Goal: Information Seeking & Learning: Learn about a topic

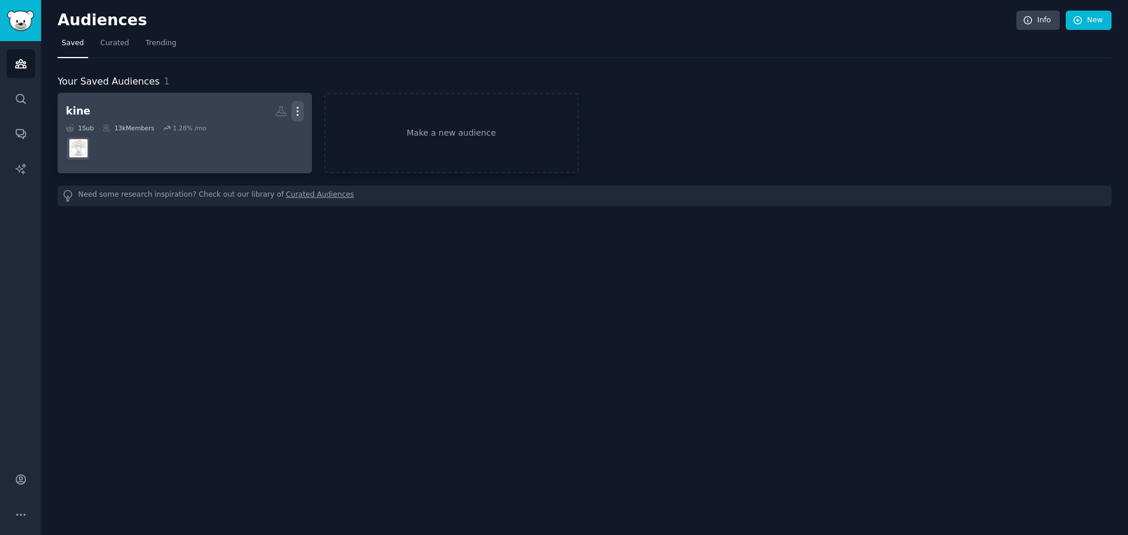
click at [298, 115] on icon "button" at bounding box center [297, 111] width 12 height 12
click at [259, 135] on p "Delete" at bounding box center [265, 136] width 27 height 12
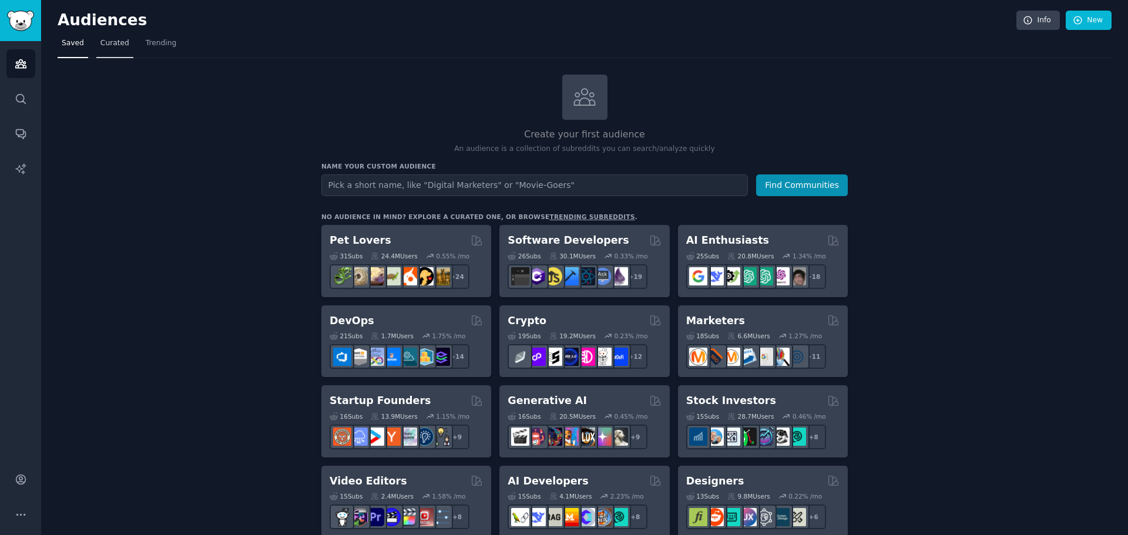
click at [116, 46] on span "Curated" at bounding box center [114, 43] width 29 height 11
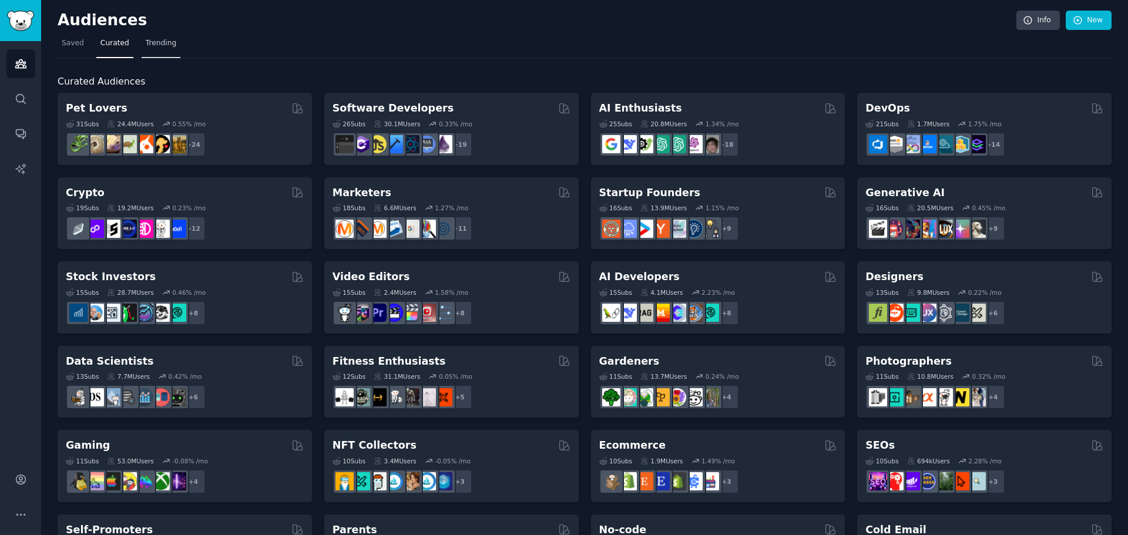
click at [149, 45] on span "Trending" at bounding box center [161, 43] width 31 height 11
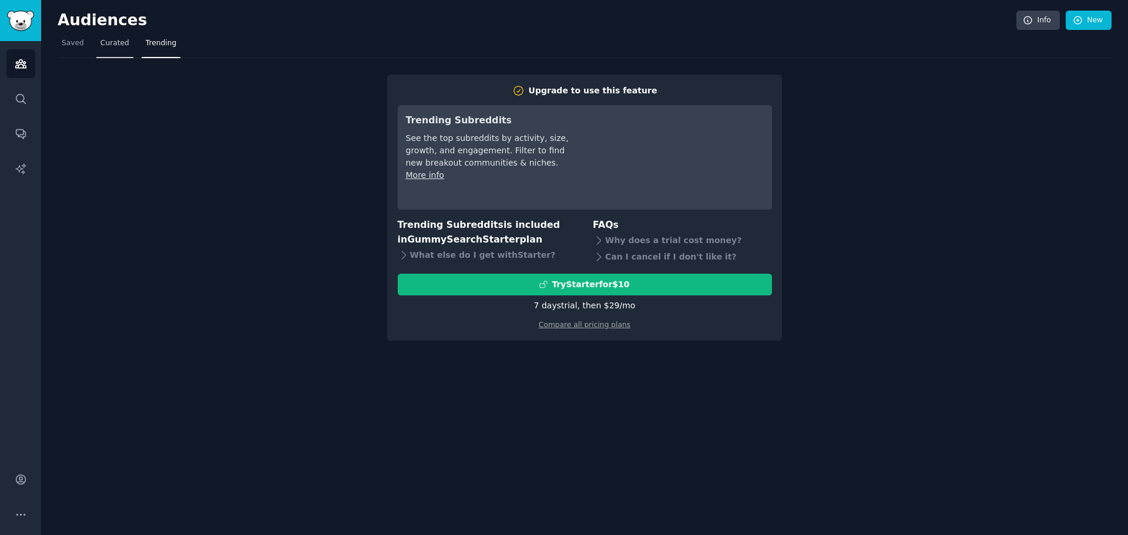
click at [106, 39] on span "Curated" at bounding box center [114, 43] width 29 height 11
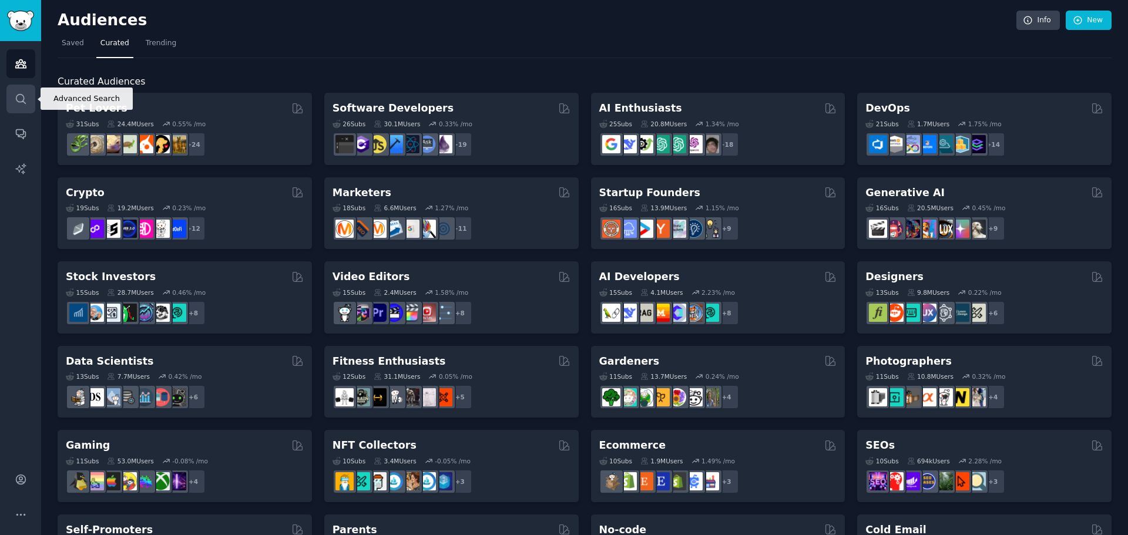
click at [8, 100] on link "Search" at bounding box center [20, 99] width 29 height 29
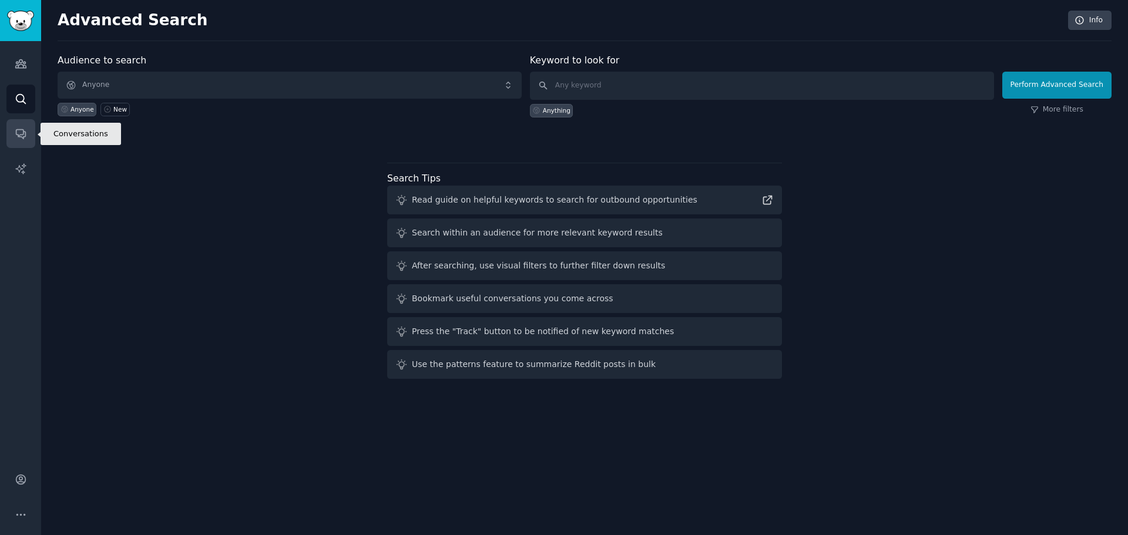
click at [16, 141] on link "Conversations" at bounding box center [20, 133] width 29 height 29
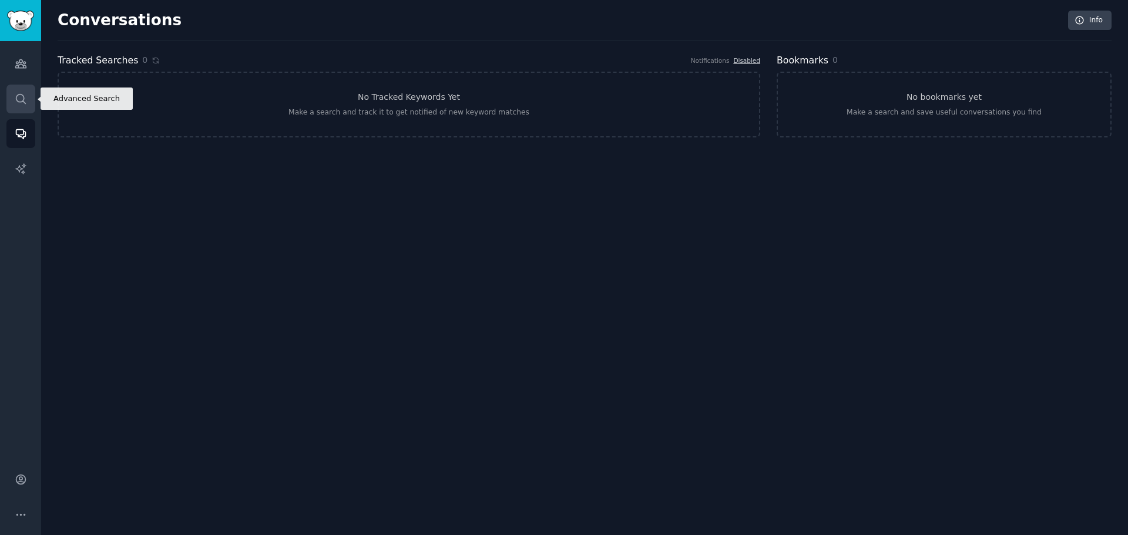
click at [15, 88] on link "Search" at bounding box center [20, 99] width 29 height 29
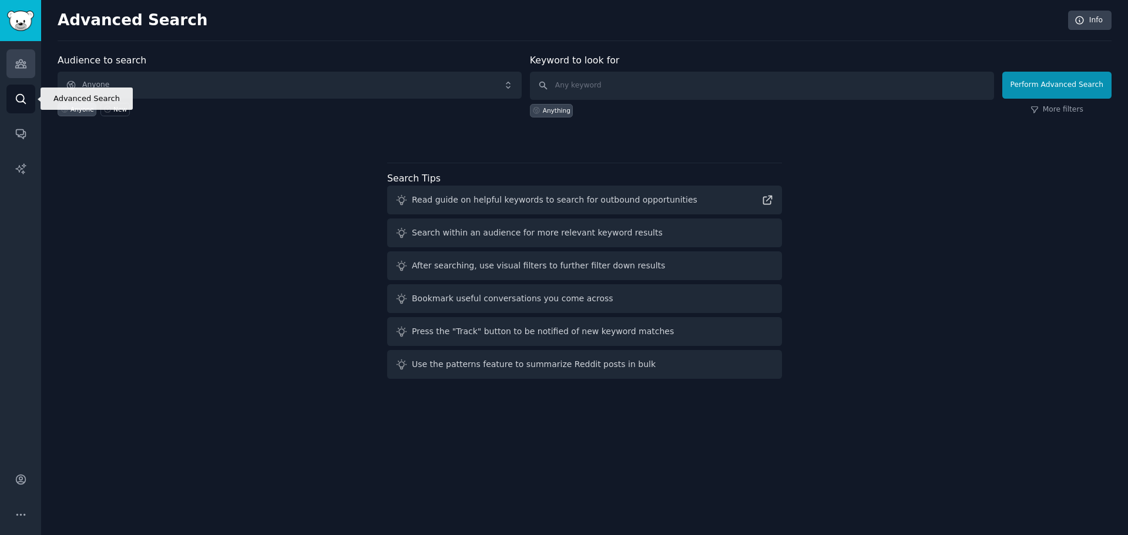
click at [21, 70] on link "Audiences" at bounding box center [20, 63] width 29 height 29
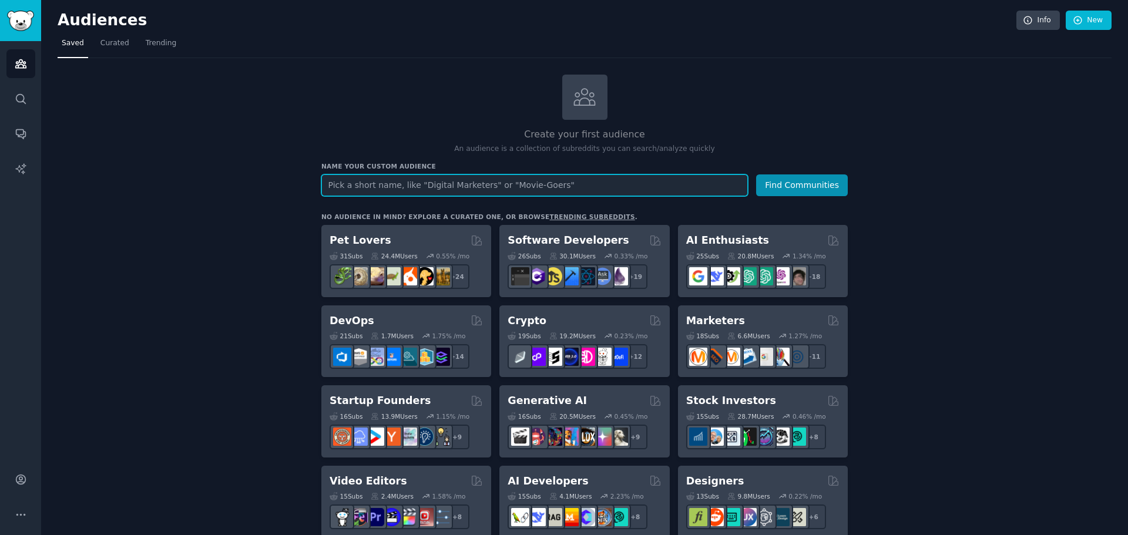
click at [496, 185] on input "text" at bounding box center [534, 185] width 426 height 22
click at [820, 189] on button "Find Communities" at bounding box center [802, 185] width 92 height 22
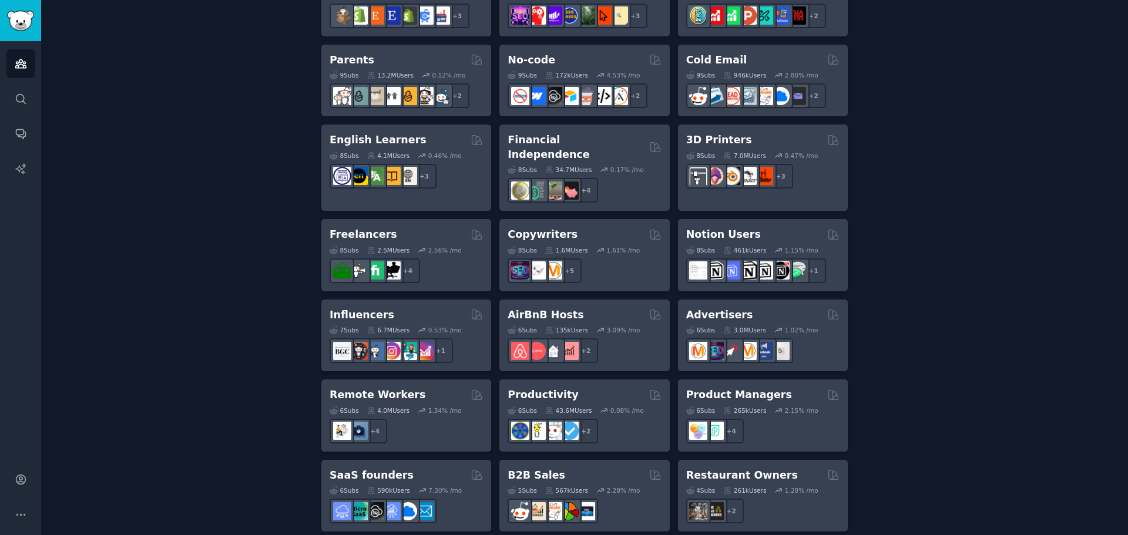
scroll to position [820, 0]
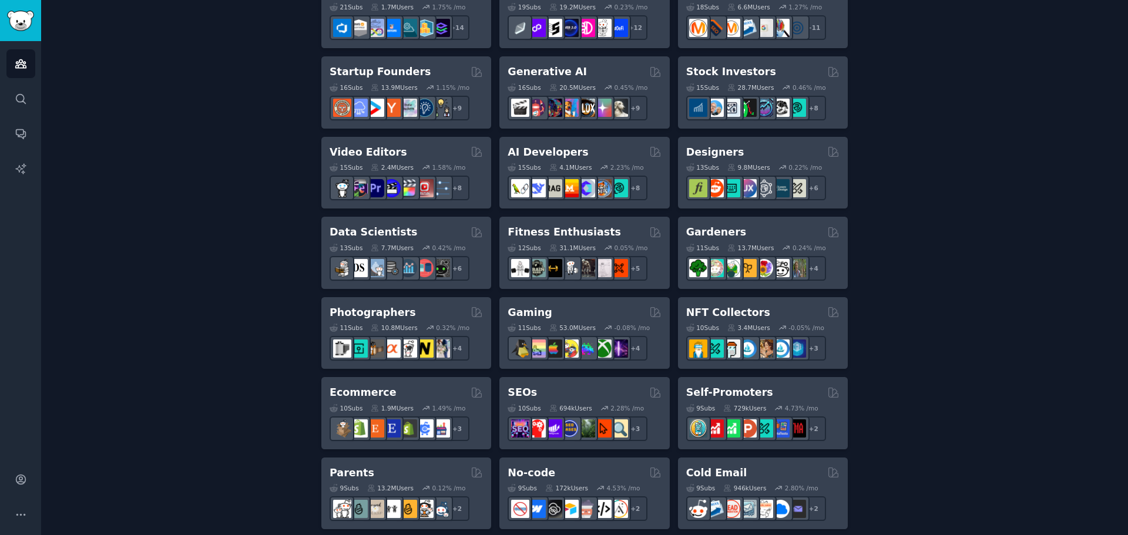
scroll to position [291, 0]
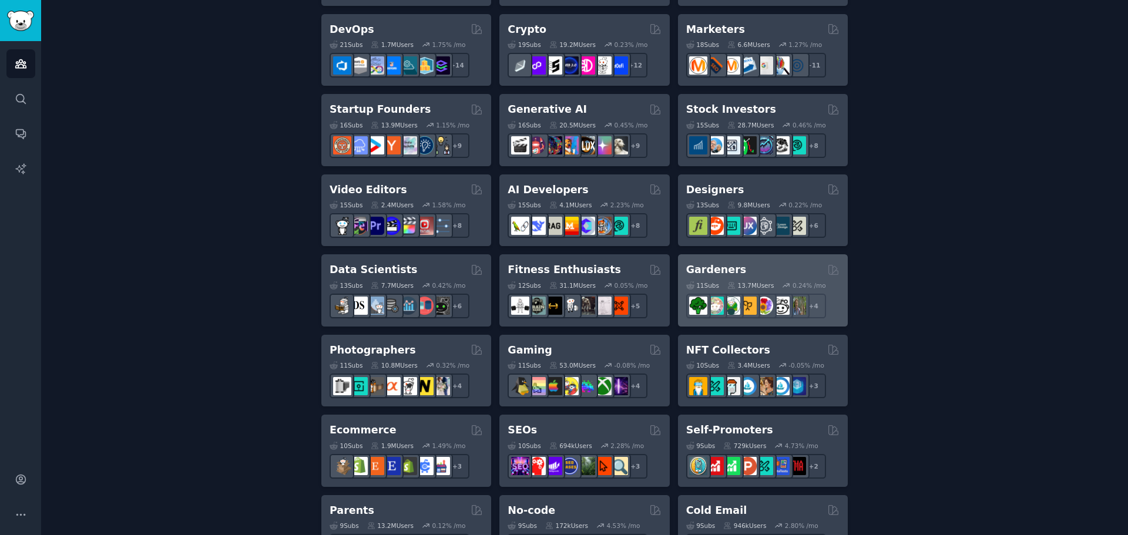
click at [735, 265] on div "Gardeners" at bounding box center [762, 270] width 153 height 15
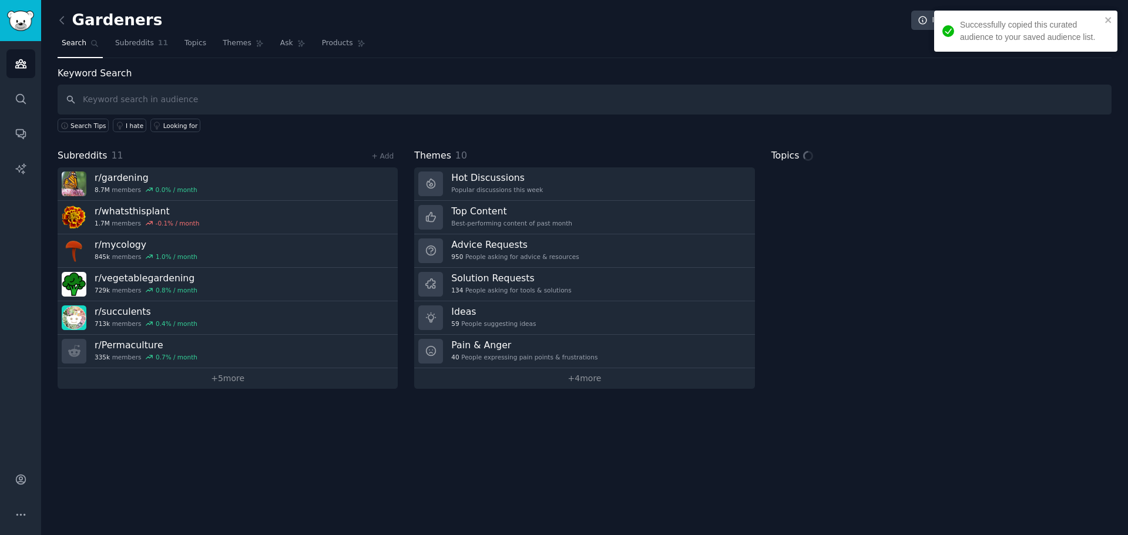
click at [282, 103] on input "text" at bounding box center [585, 100] width 1054 height 30
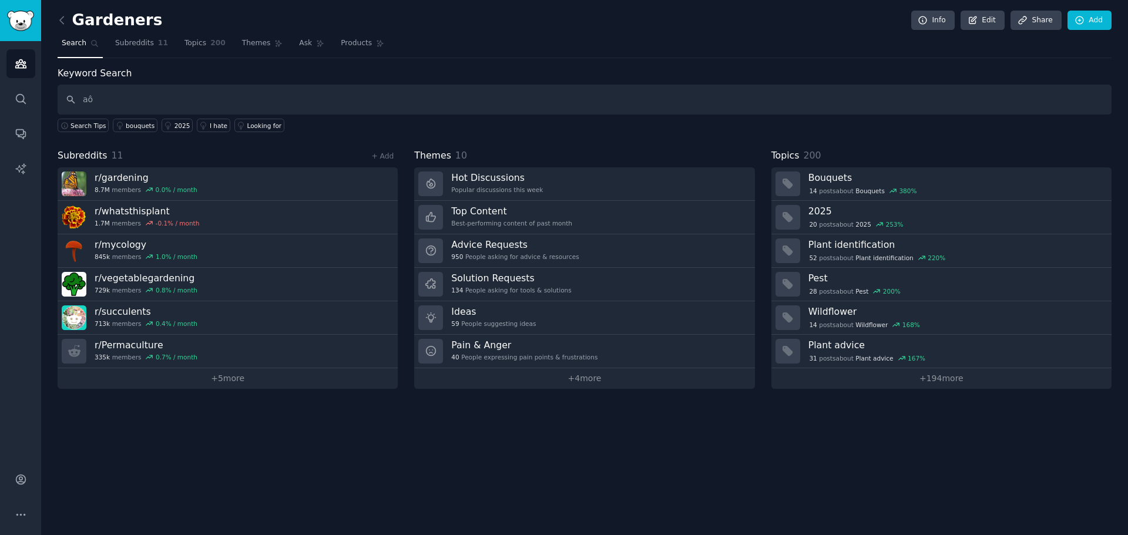
type input "a"
type input "api"
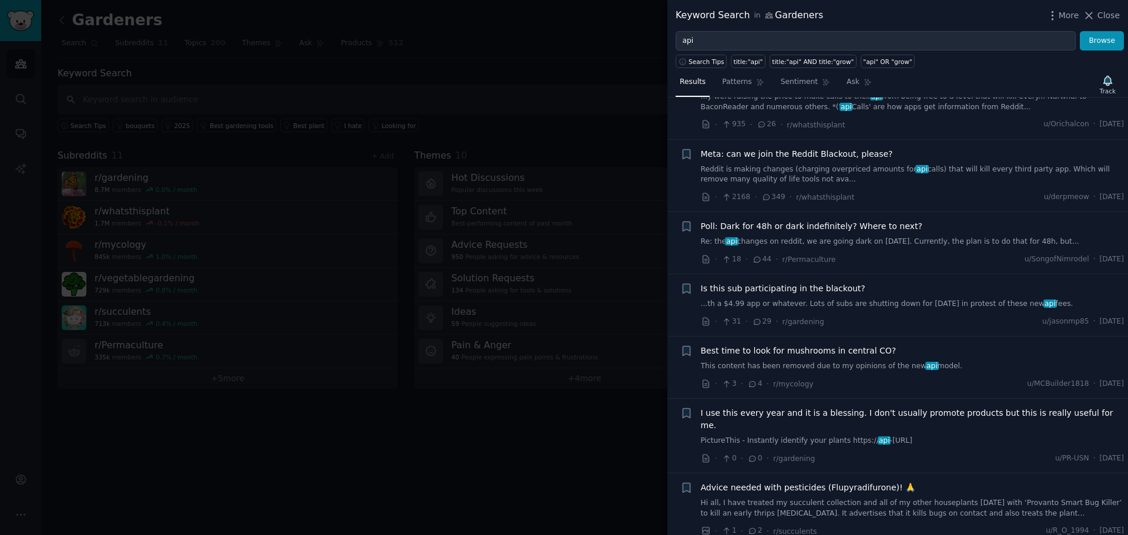
scroll to position [2174, 0]
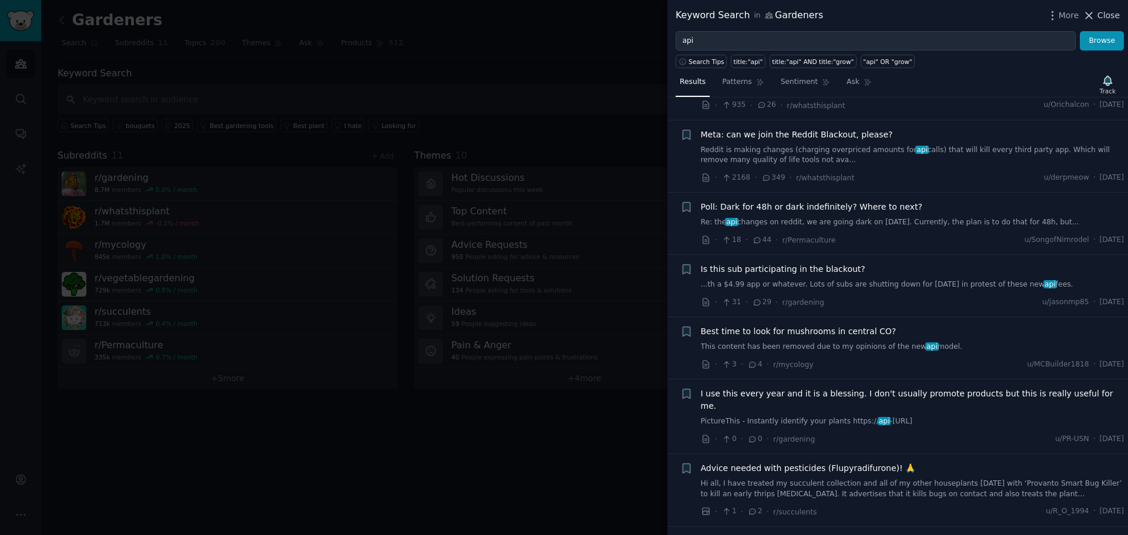
click at [1110, 13] on span "Close" at bounding box center [1108, 15] width 22 height 12
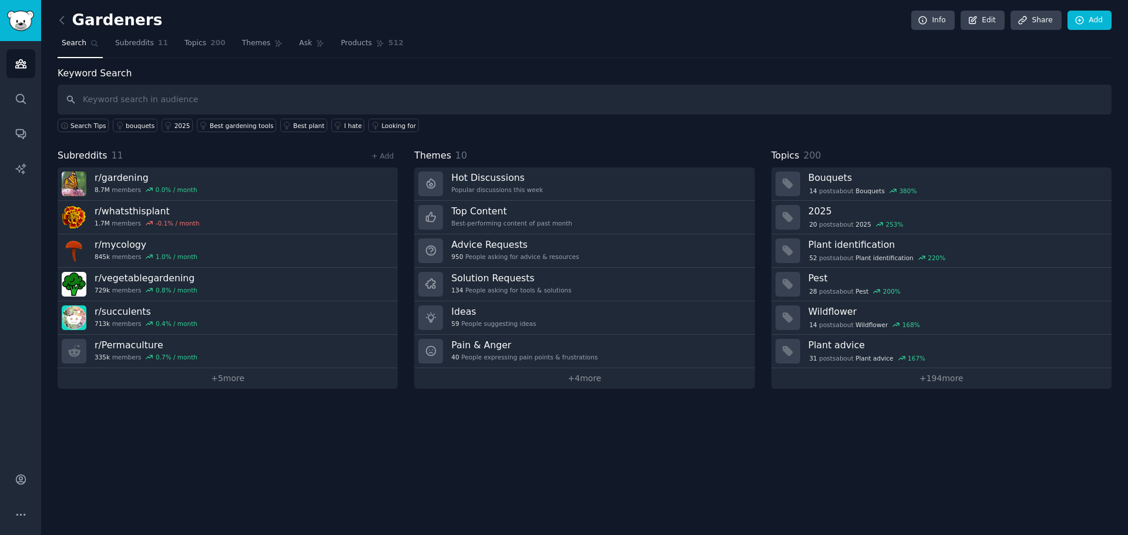
click at [93, 40] on icon at bounding box center [94, 43] width 8 height 8
click at [68, 26] on h2 "Gardeners" at bounding box center [110, 20] width 105 height 19
click at [67, 15] on icon at bounding box center [62, 20] width 12 height 12
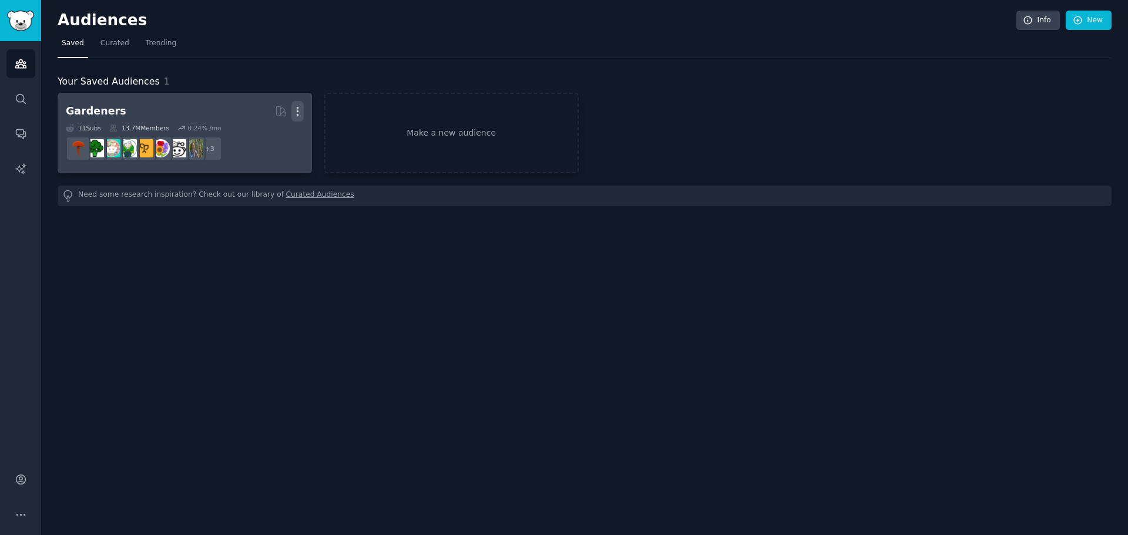
click at [293, 105] on icon "button" at bounding box center [297, 111] width 12 height 12
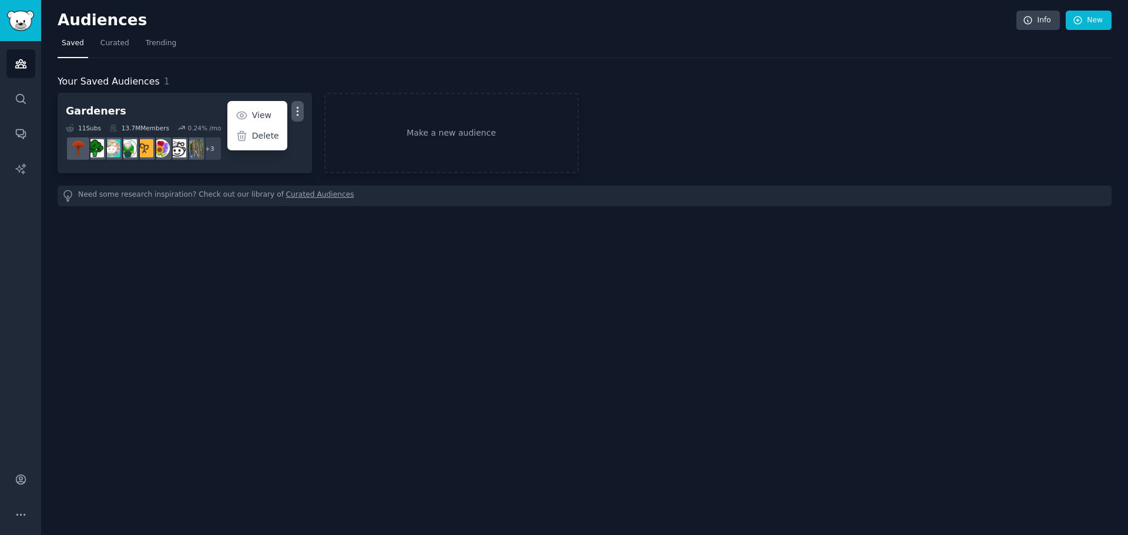
click at [266, 127] on div "Delete" at bounding box center [257, 136] width 56 height 25
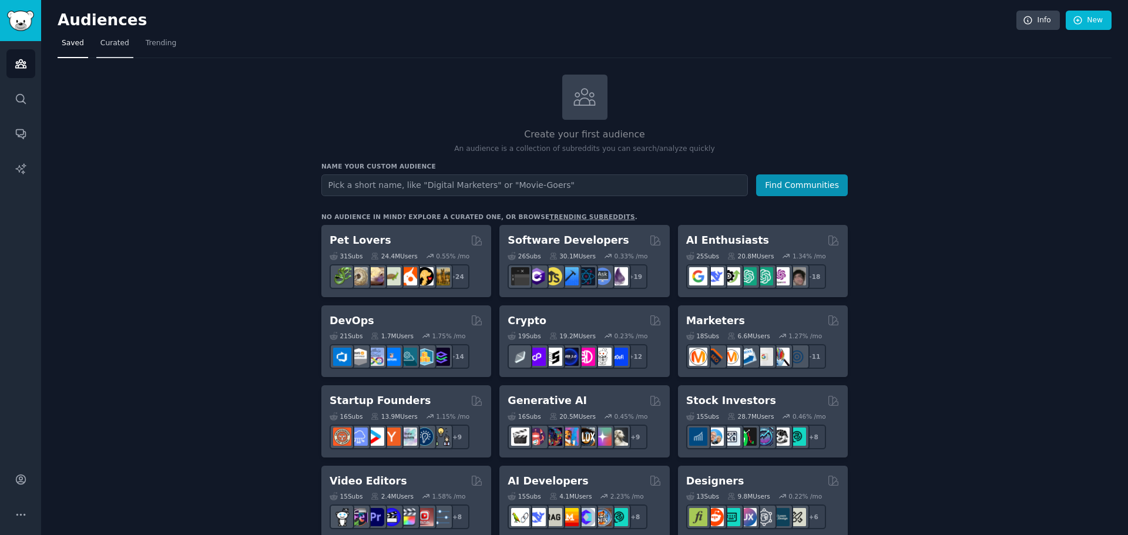
click at [109, 49] on link "Curated" at bounding box center [114, 46] width 37 height 24
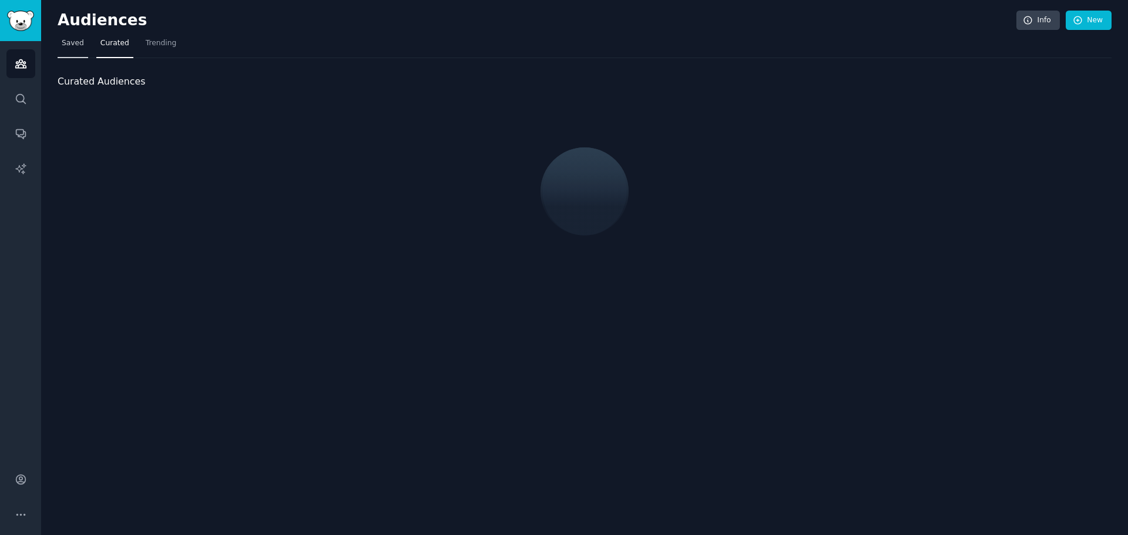
click at [78, 50] on link "Saved" at bounding box center [73, 46] width 31 height 24
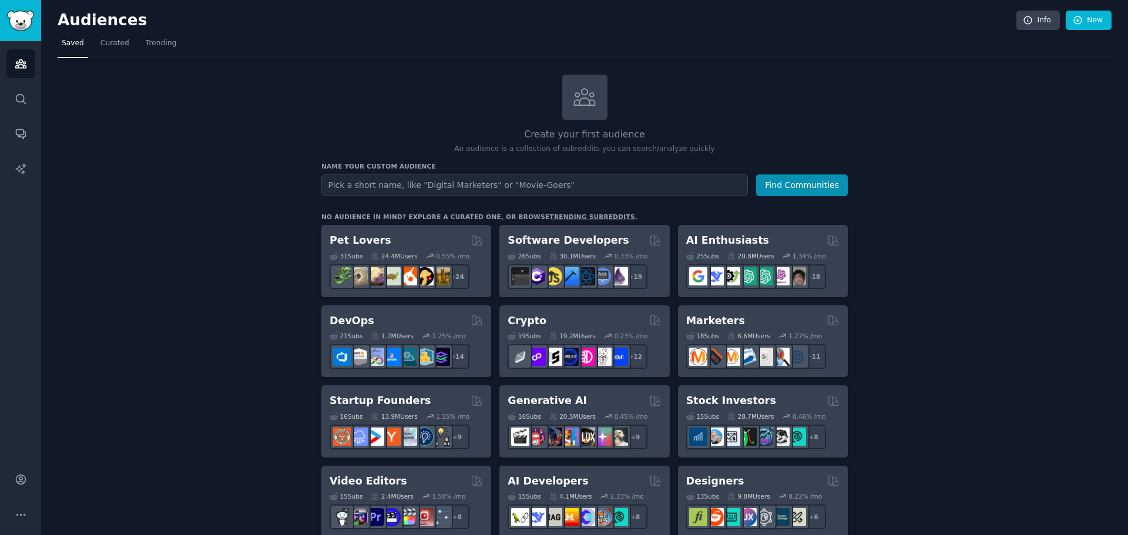
click at [549, 214] on link "trending subreddits" at bounding box center [591, 216] width 85 height 7
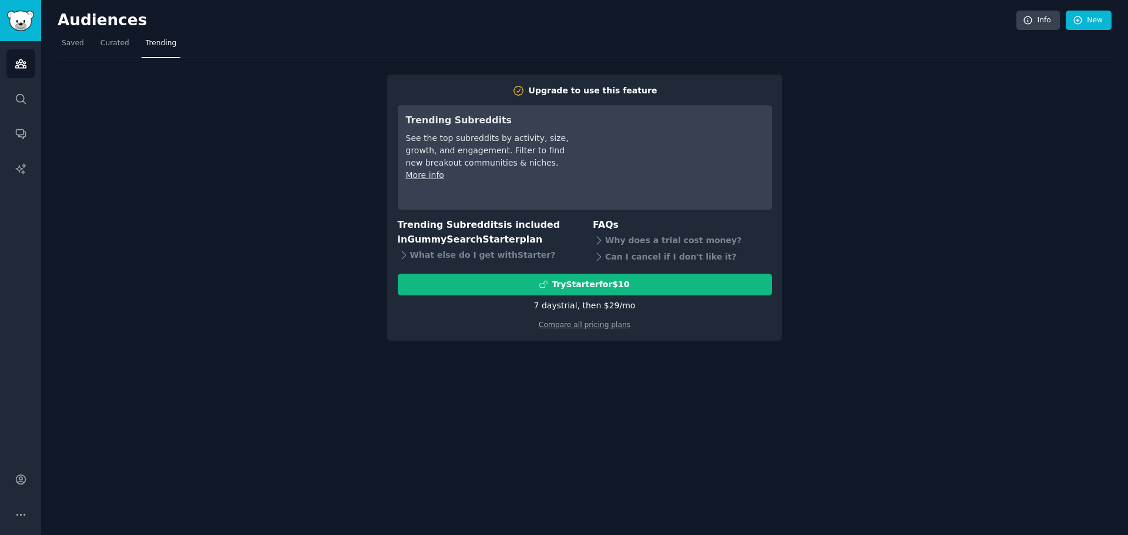
click at [185, 163] on div "Upgrade to use this feature Trending Subreddits See the top subreddits by activ…" at bounding box center [585, 199] width 1054 height 283
click at [71, 48] on span "Saved" at bounding box center [73, 43] width 22 height 11
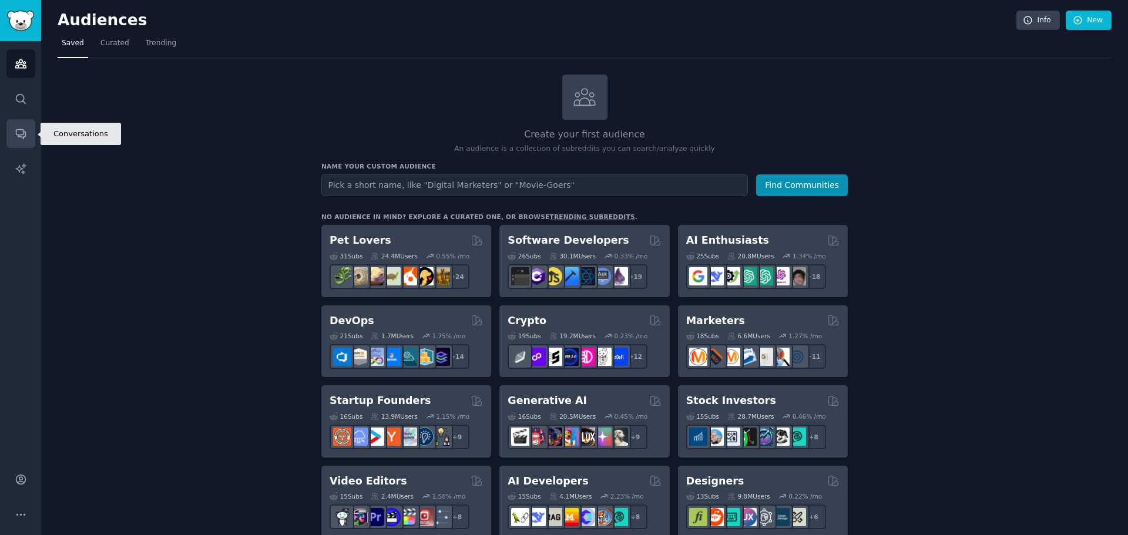
click at [17, 123] on link "Conversations" at bounding box center [20, 133] width 29 height 29
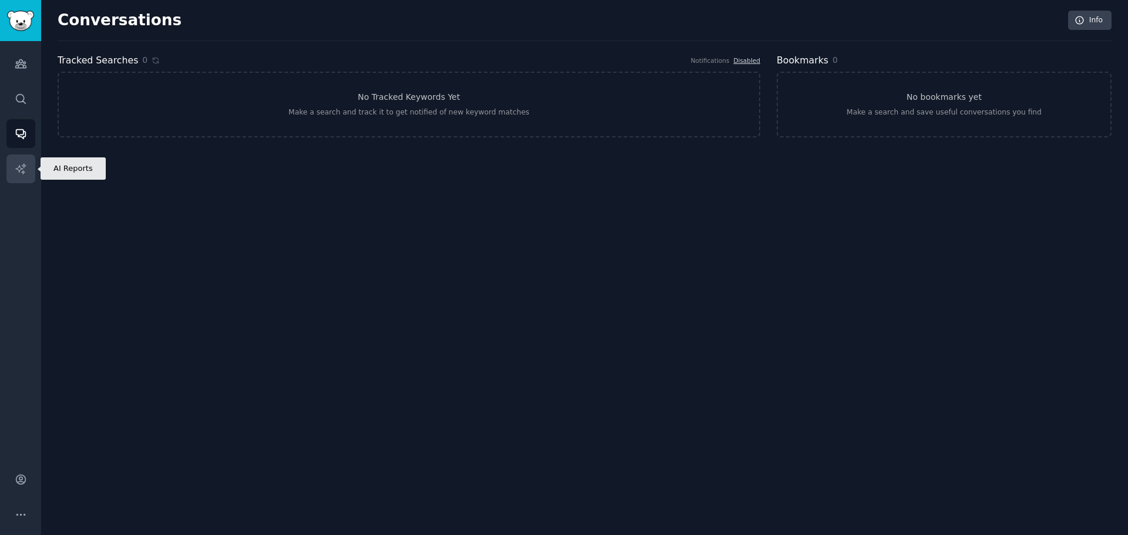
click at [24, 176] on link "AI Reports" at bounding box center [20, 168] width 29 height 29
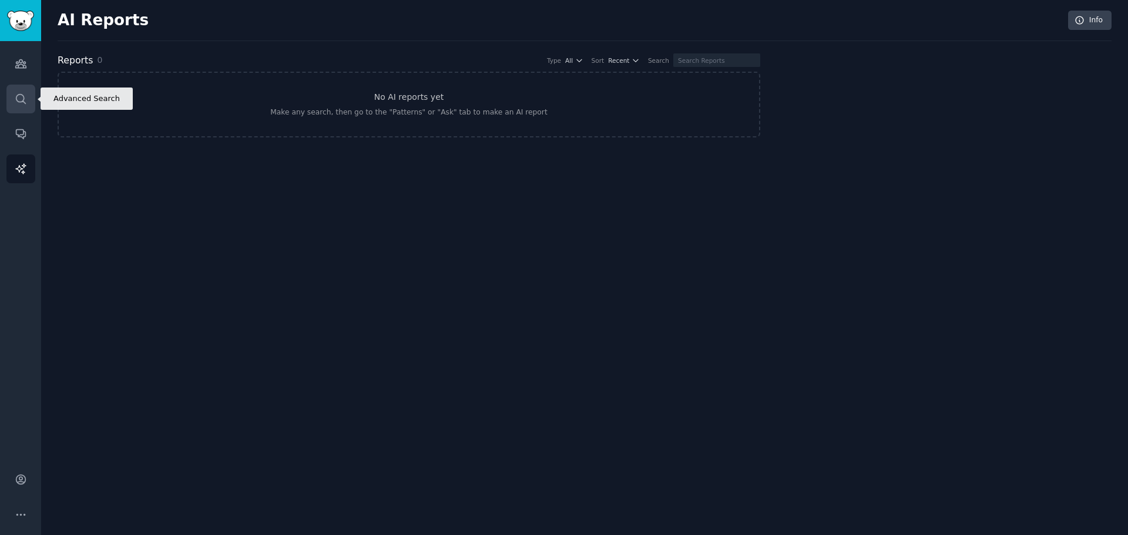
click at [16, 113] on link "Search" at bounding box center [20, 99] width 29 height 29
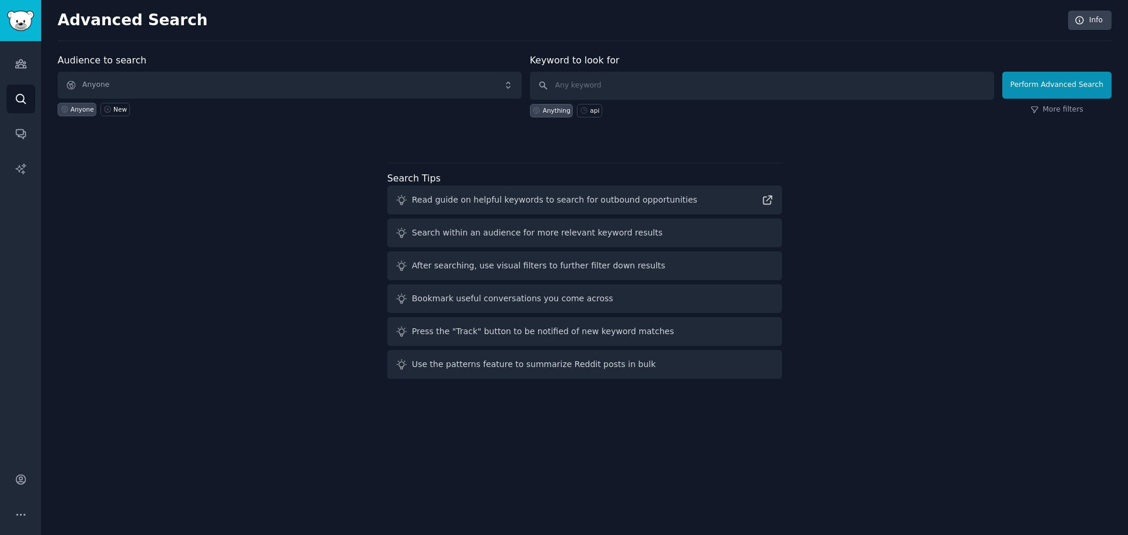
click at [557, 104] on div "Anything" at bounding box center [551, 111] width 43 height 14
click at [585, 105] on div "api" at bounding box center [589, 111] width 25 height 14
type input "api"
click at [556, 110] on div "Anything" at bounding box center [557, 110] width 28 height 8
click at [578, 83] on input "text" at bounding box center [762, 86] width 464 height 28
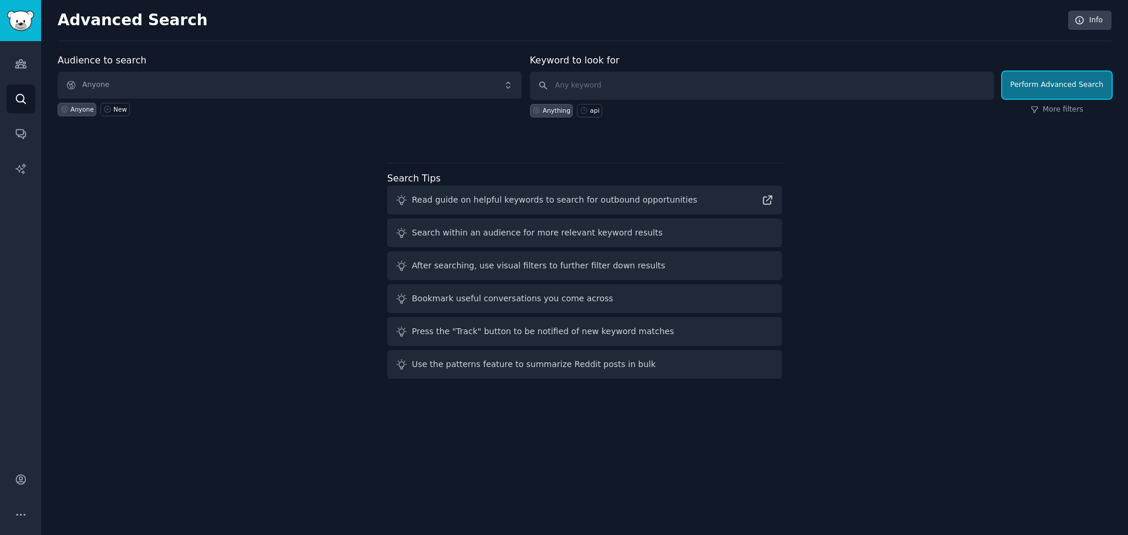
click at [1020, 90] on button "Perform Advanced Search" at bounding box center [1056, 85] width 109 height 27
click at [10, 60] on link "Audiences" at bounding box center [20, 63] width 29 height 29
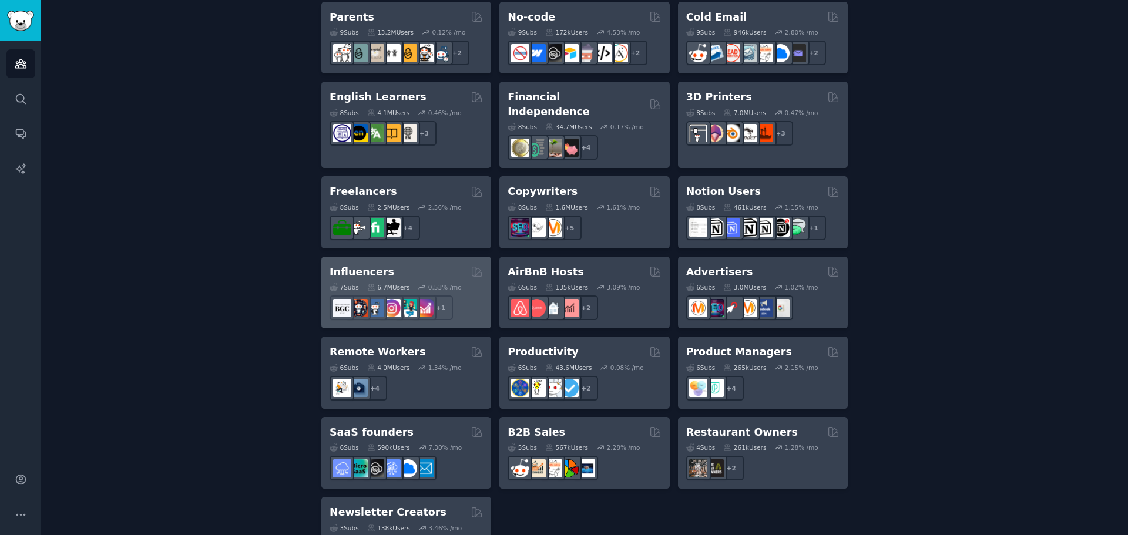
scroll to position [820, 0]
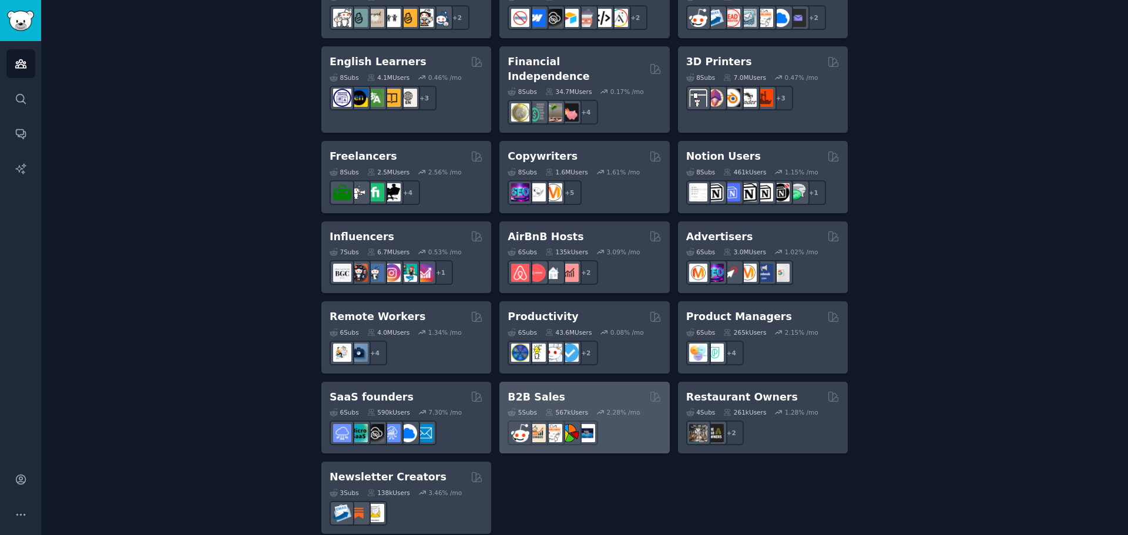
click at [510, 390] on h2 "B2B Sales" at bounding box center [537, 397] width 58 height 15
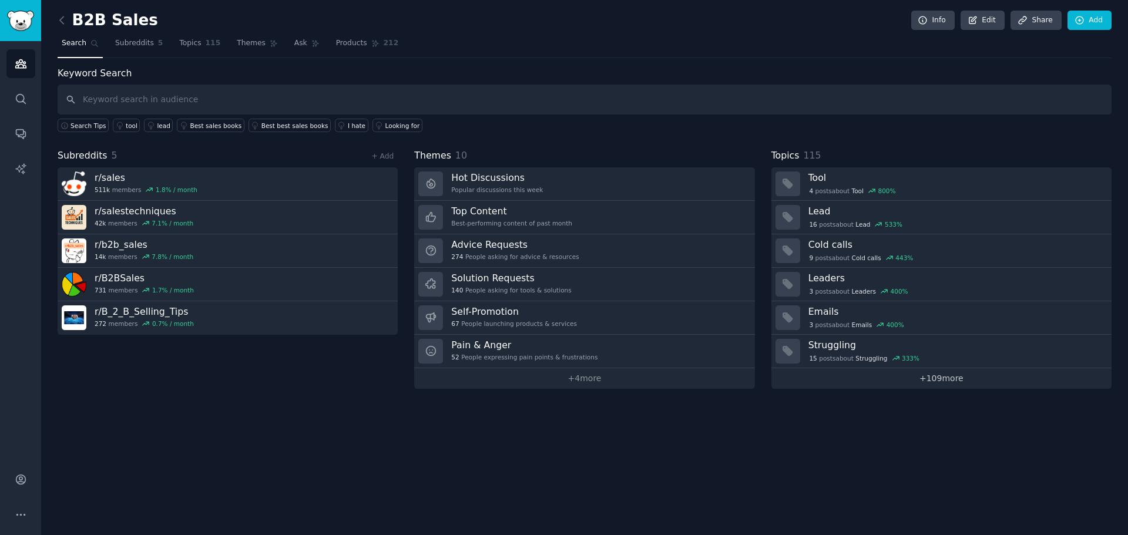
click at [881, 380] on link "+ 109 more" at bounding box center [941, 378] width 340 height 21
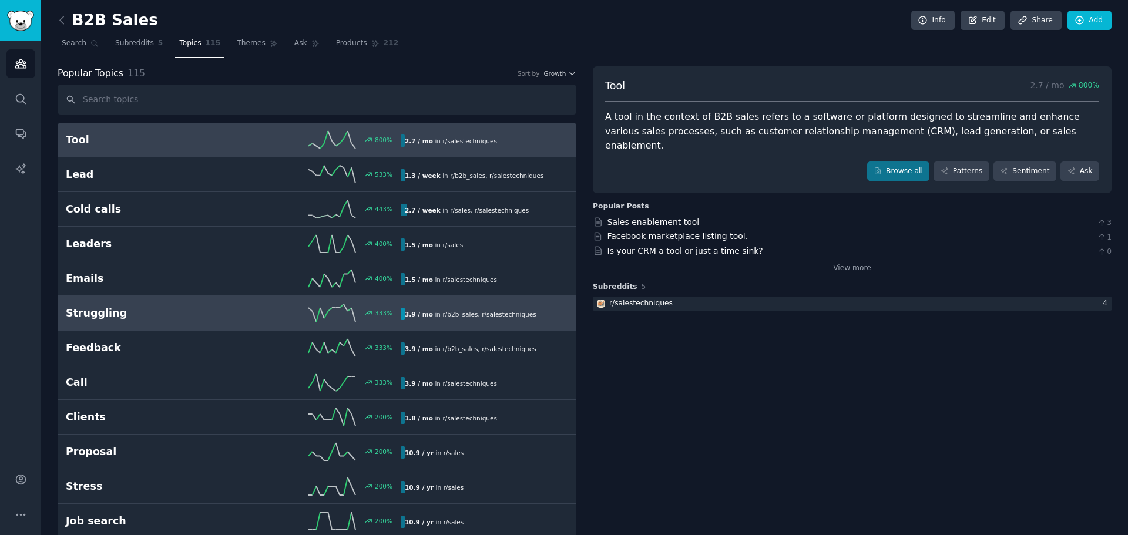
click at [97, 313] on h2 "Struggling" at bounding box center [149, 313] width 167 height 15
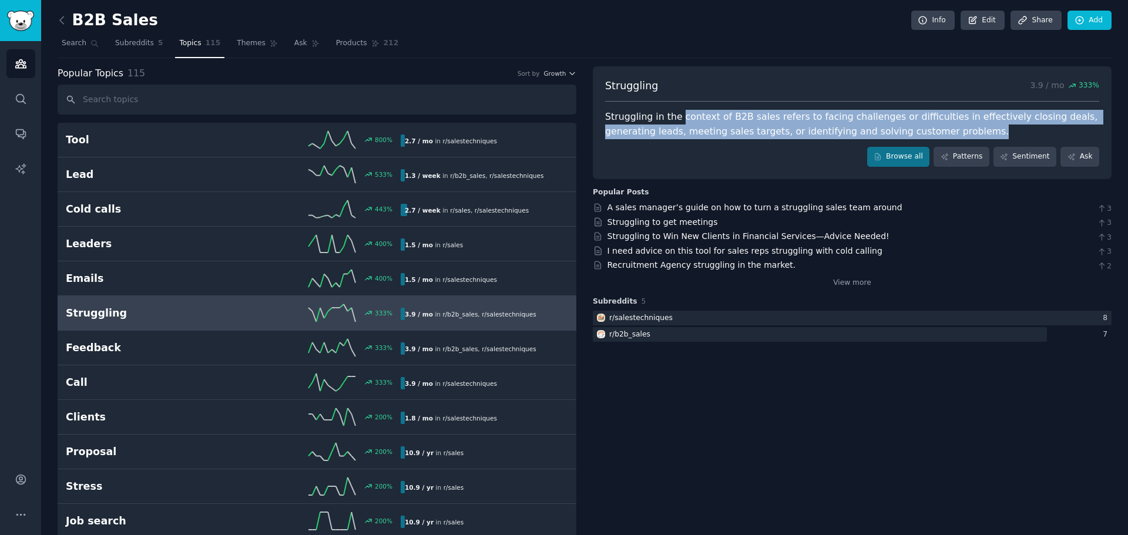
drag, startPoint x: 674, startPoint y: 112, endPoint x: 943, endPoint y: 128, distance: 269.5
click at [943, 128] on div "Struggling in the context of B2B sales refers to facing challenges or difficult…" at bounding box center [852, 124] width 494 height 29
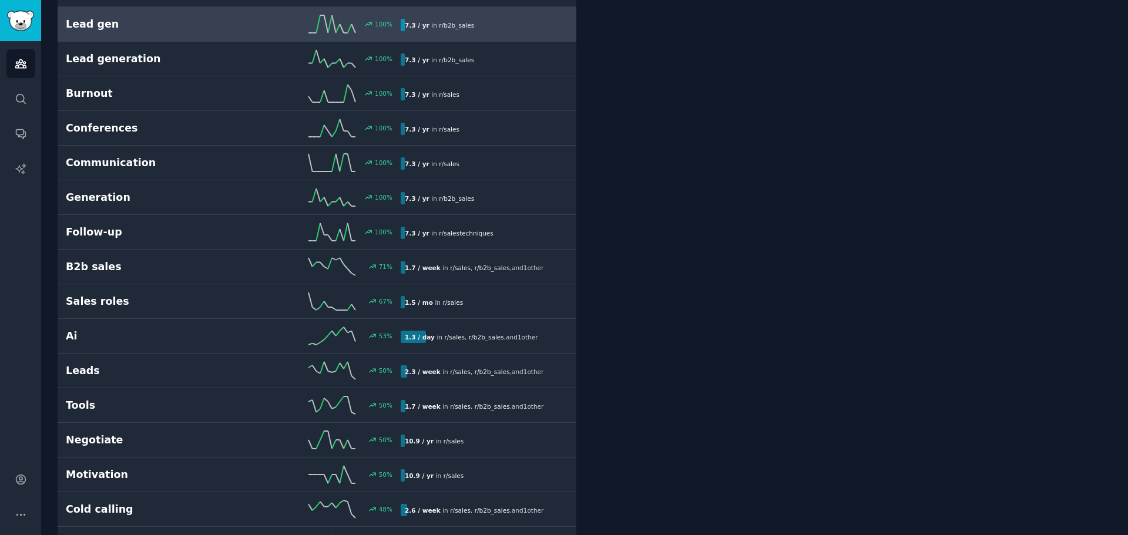
scroll to position [764, 0]
